Goal: Use online tool/utility: Utilize a website feature to perform a specific function

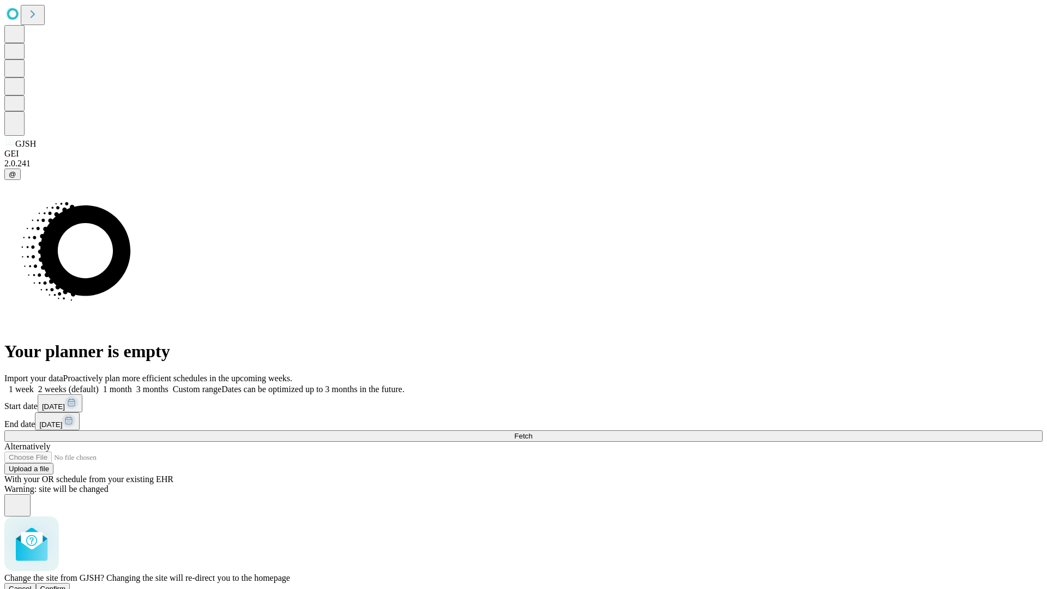
click at [66, 585] on span "Confirm" at bounding box center [53, 589] width 26 height 8
click at [132, 384] on label "1 month" at bounding box center [115, 388] width 33 height 9
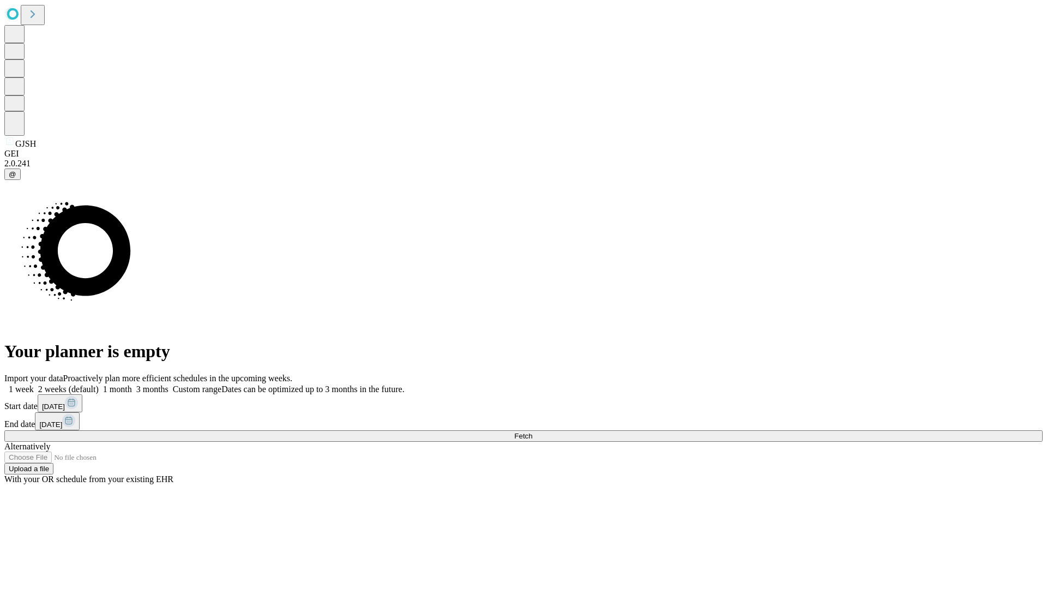
click at [532, 432] on span "Fetch" at bounding box center [523, 436] width 18 height 8
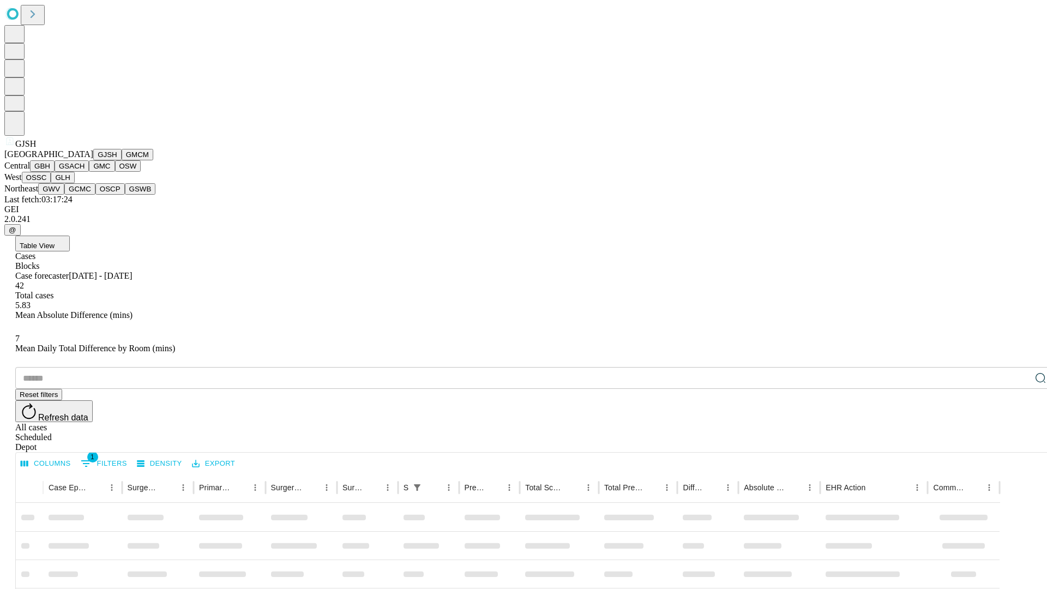
click at [122, 160] on button "GMCM" at bounding box center [138, 154] width 32 height 11
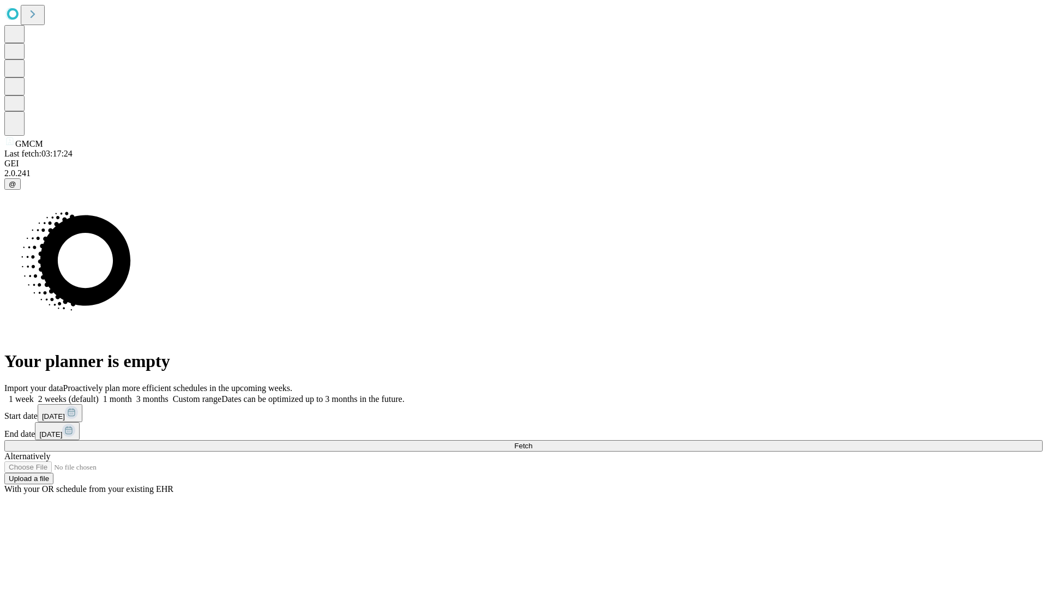
click at [132, 394] on label "1 month" at bounding box center [115, 398] width 33 height 9
click at [532, 442] on span "Fetch" at bounding box center [523, 446] width 18 height 8
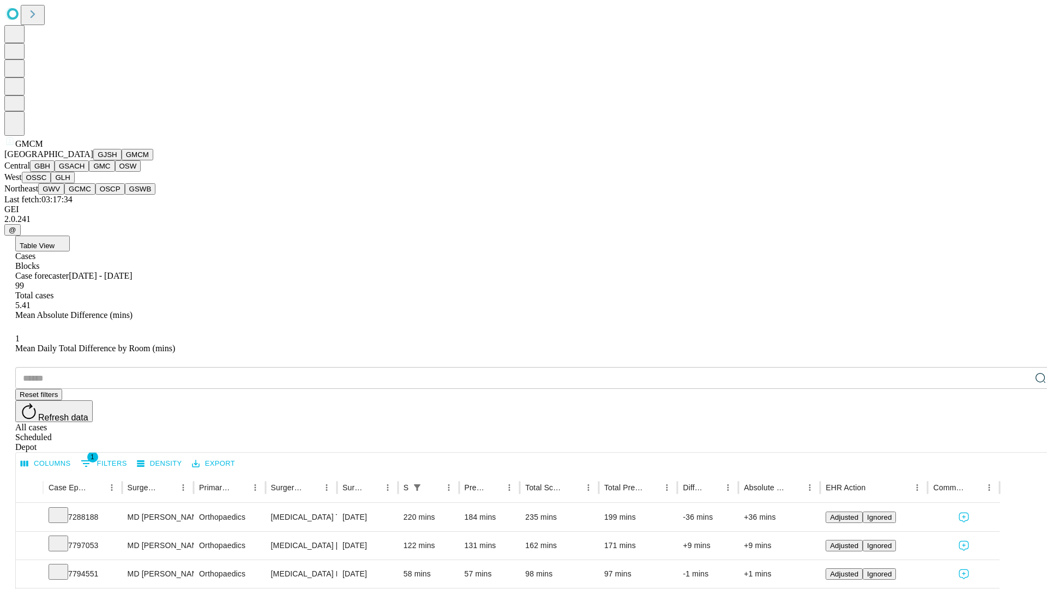
click at [55, 172] on button "GBH" at bounding box center [42, 165] width 25 height 11
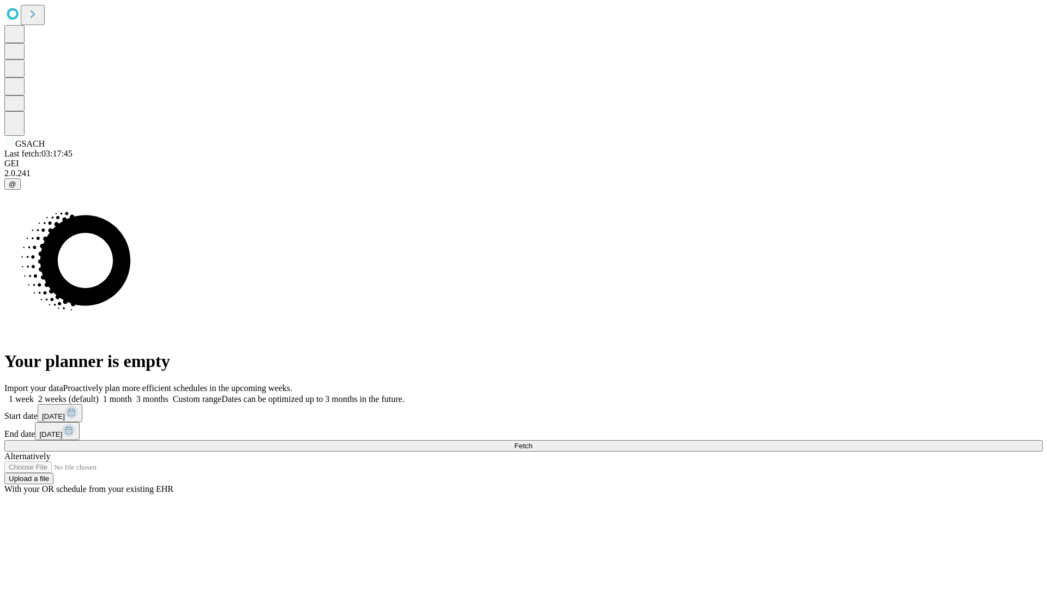
click at [532, 442] on span "Fetch" at bounding box center [523, 446] width 18 height 8
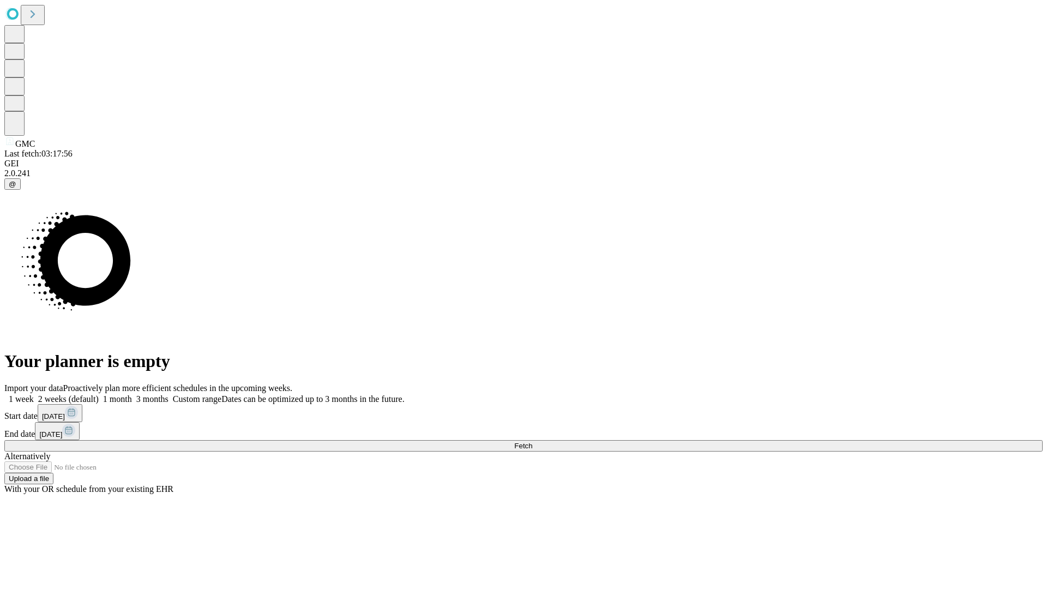
click at [132, 394] on label "1 month" at bounding box center [115, 398] width 33 height 9
click at [532, 442] on span "Fetch" at bounding box center [523, 446] width 18 height 8
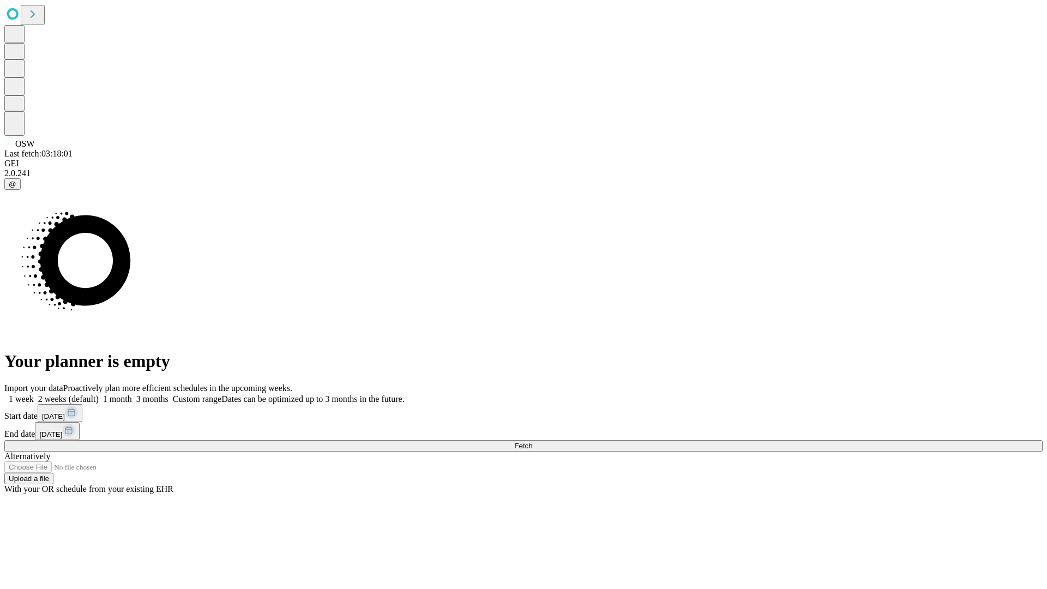
click at [132, 394] on label "1 month" at bounding box center [115, 398] width 33 height 9
click at [532, 442] on span "Fetch" at bounding box center [523, 446] width 18 height 8
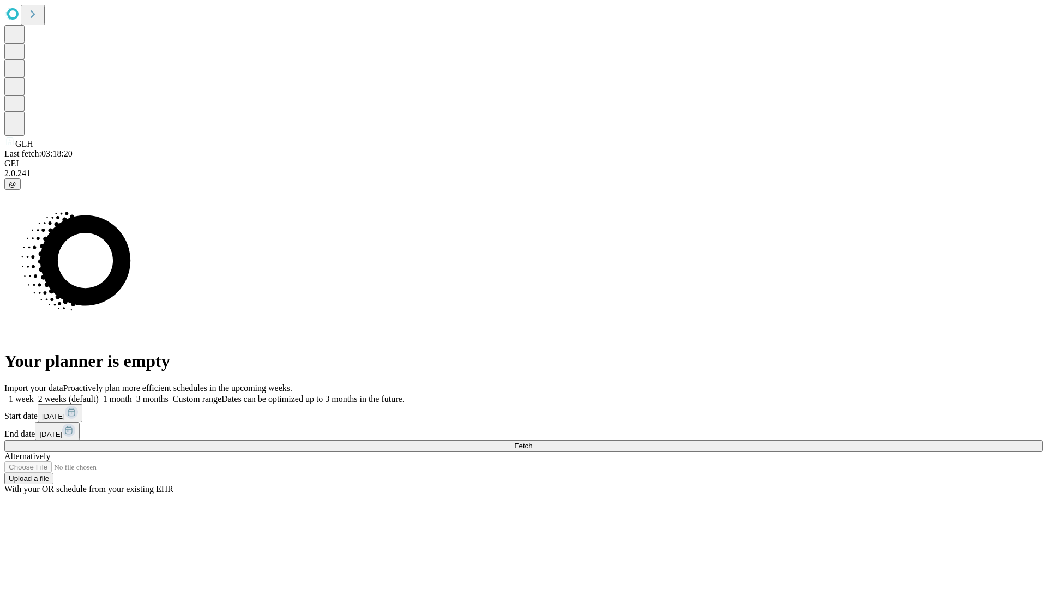
click at [132, 394] on label "1 month" at bounding box center [115, 398] width 33 height 9
click at [532, 442] on span "Fetch" at bounding box center [523, 446] width 18 height 8
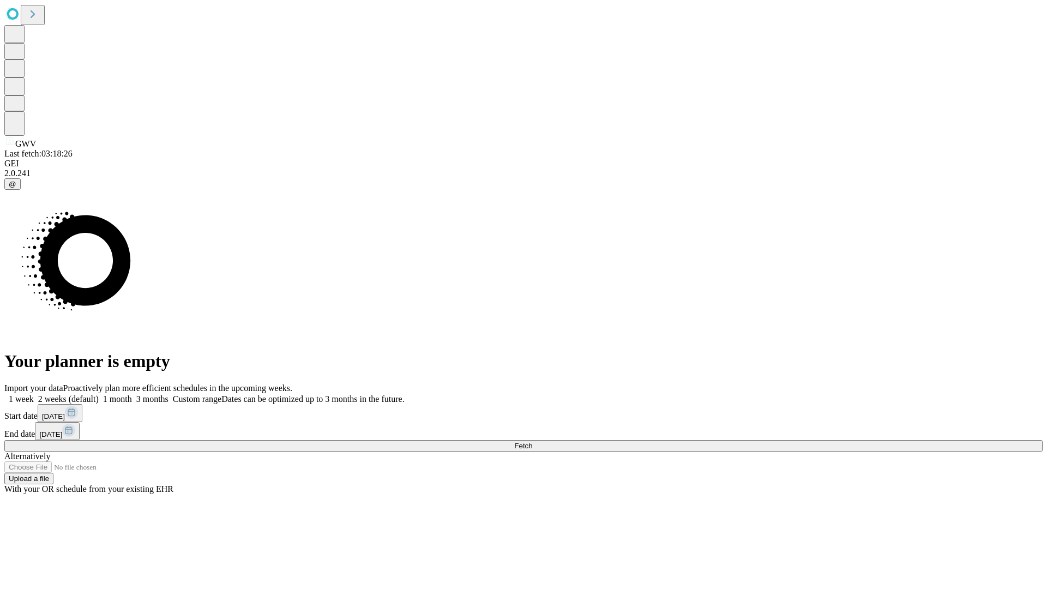
click at [132, 394] on label "1 month" at bounding box center [115, 398] width 33 height 9
click at [532, 442] on span "Fetch" at bounding box center [523, 446] width 18 height 8
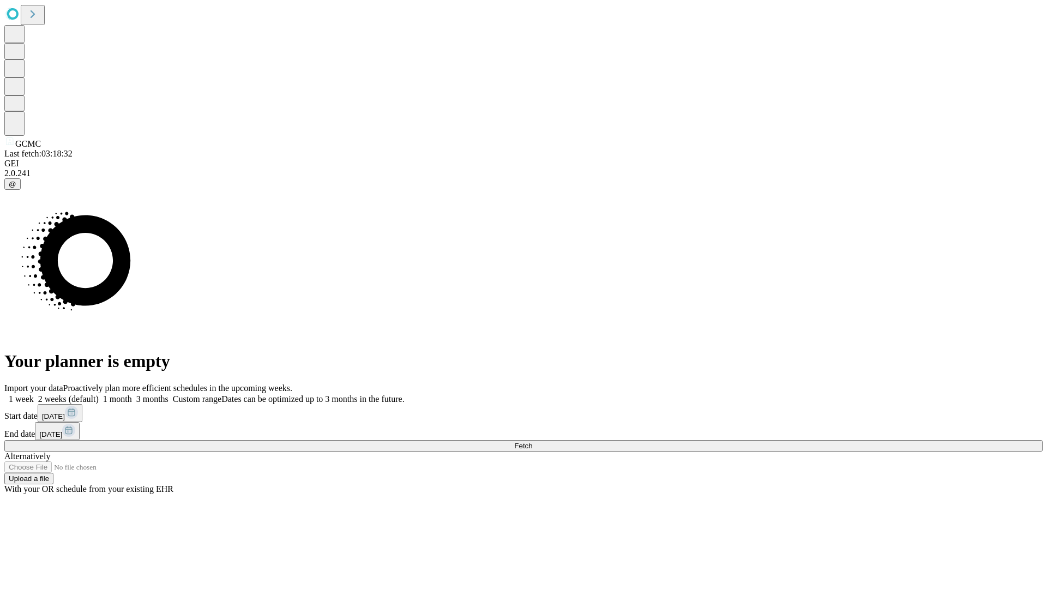
click at [132, 394] on label "1 month" at bounding box center [115, 398] width 33 height 9
click at [532, 442] on span "Fetch" at bounding box center [523, 446] width 18 height 8
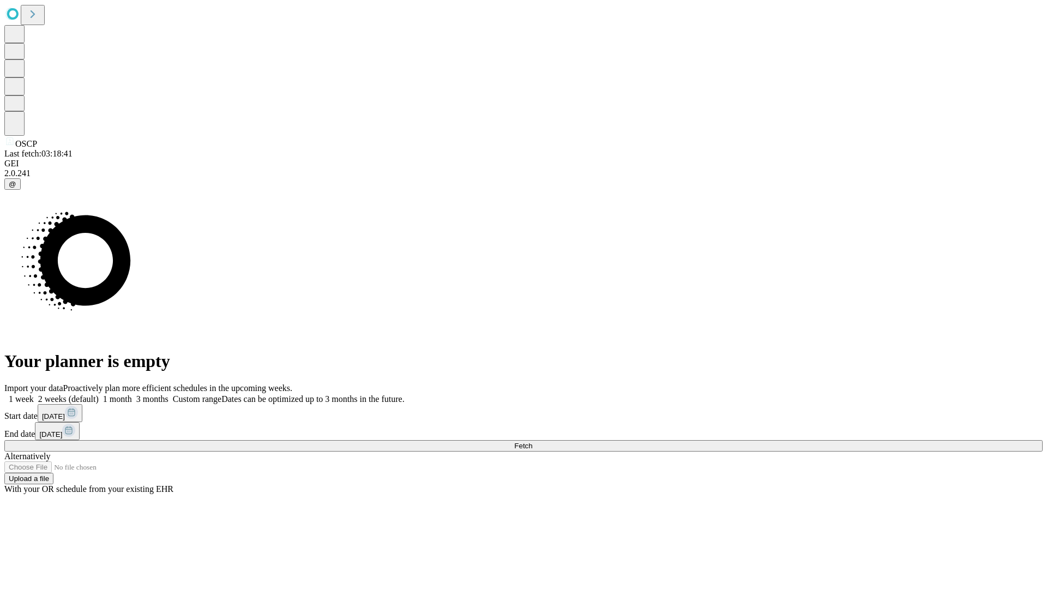
click at [132, 394] on label "1 month" at bounding box center [115, 398] width 33 height 9
click at [532, 442] on span "Fetch" at bounding box center [523, 446] width 18 height 8
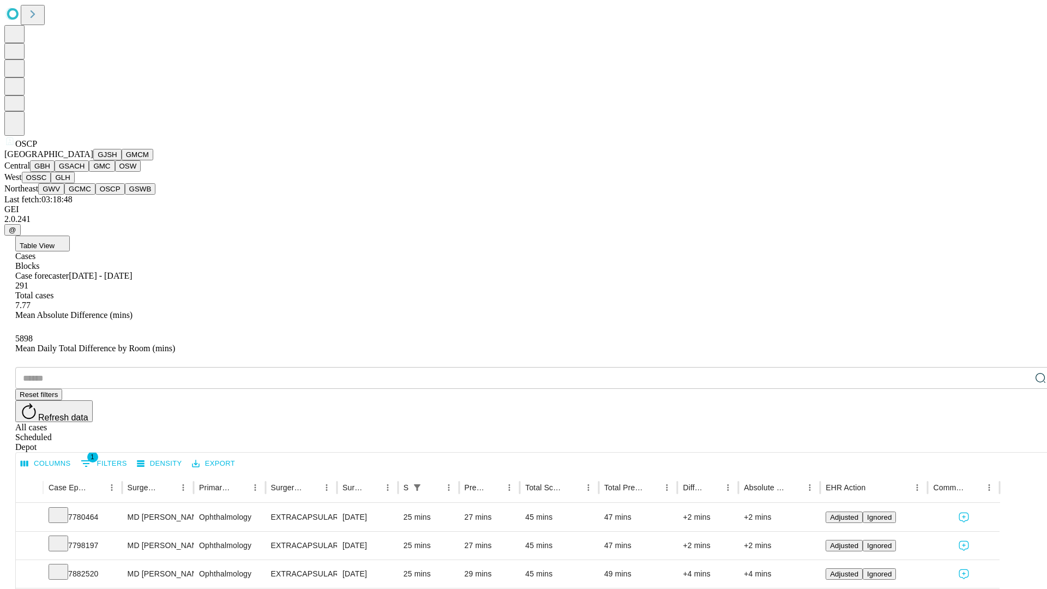
click at [125, 195] on button "GSWB" at bounding box center [140, 188] width 31 height 11
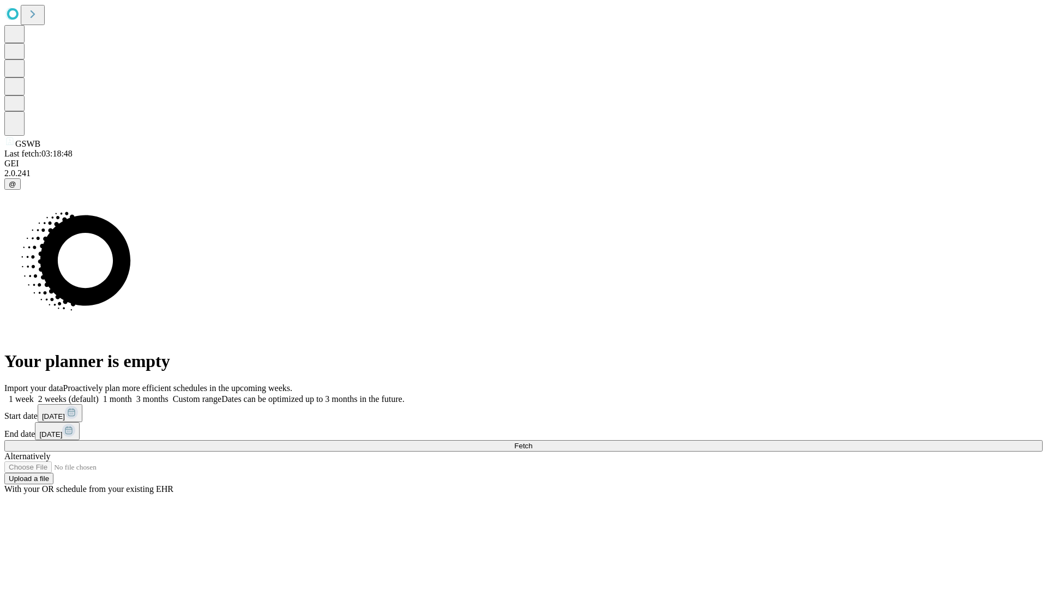
click at [132, 394] on label "1 month" at bounding box center [115, 398] width 33 height 9
click at [532, 442] on span "Fetch" at bounding box center [523, 446] width 18 height 8
